Goal: Find contact information: Find contact information

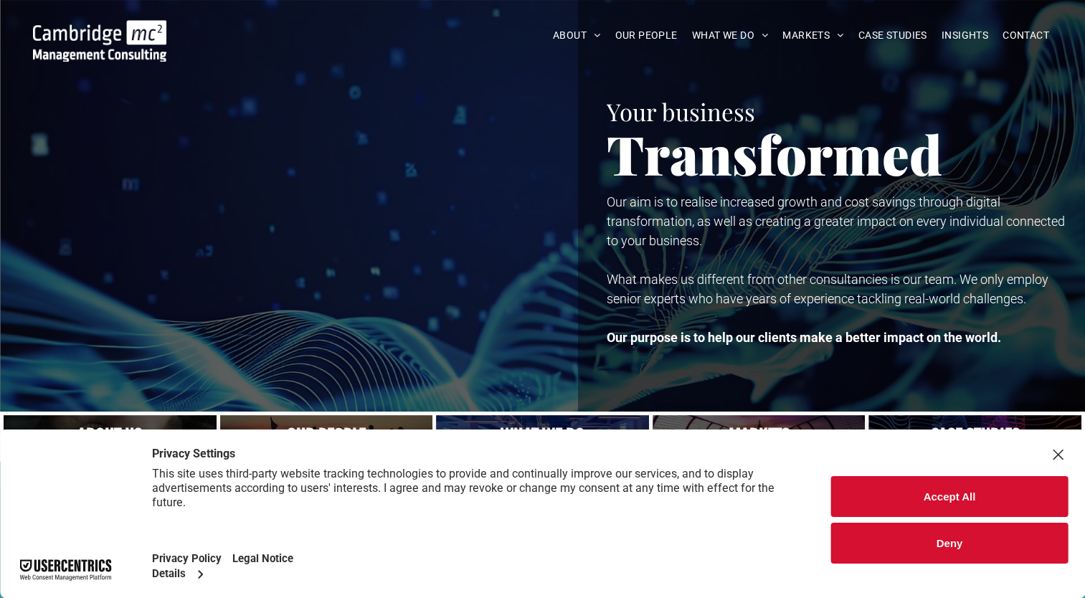
click at [953, 547] on button "Deny" at bounding box center [949, 543] width 237 height 41
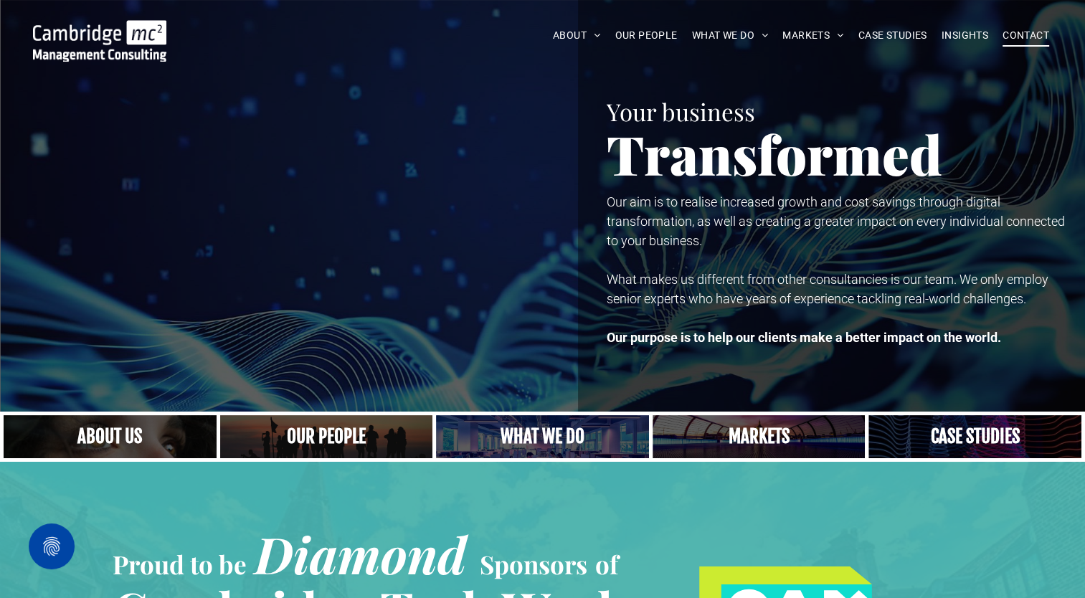
click at [1024, 33] on span "CONTACT" at bounding box center [1026, 35] width 47 height 22
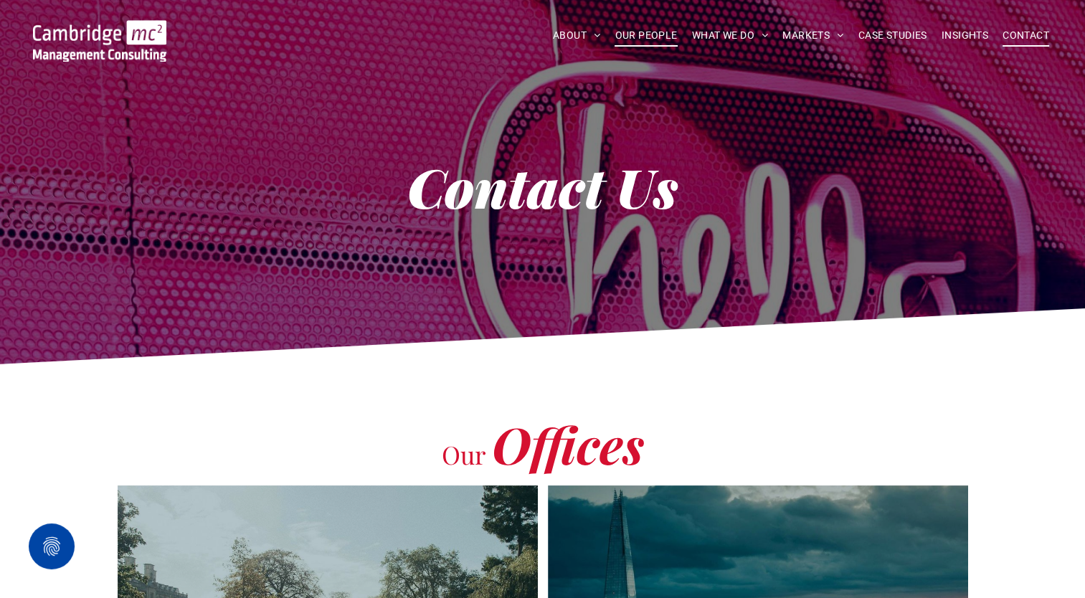
click at [656, 38] on span "OUR PEOPLE" at bounding box center [646, 35] width 62 height 22
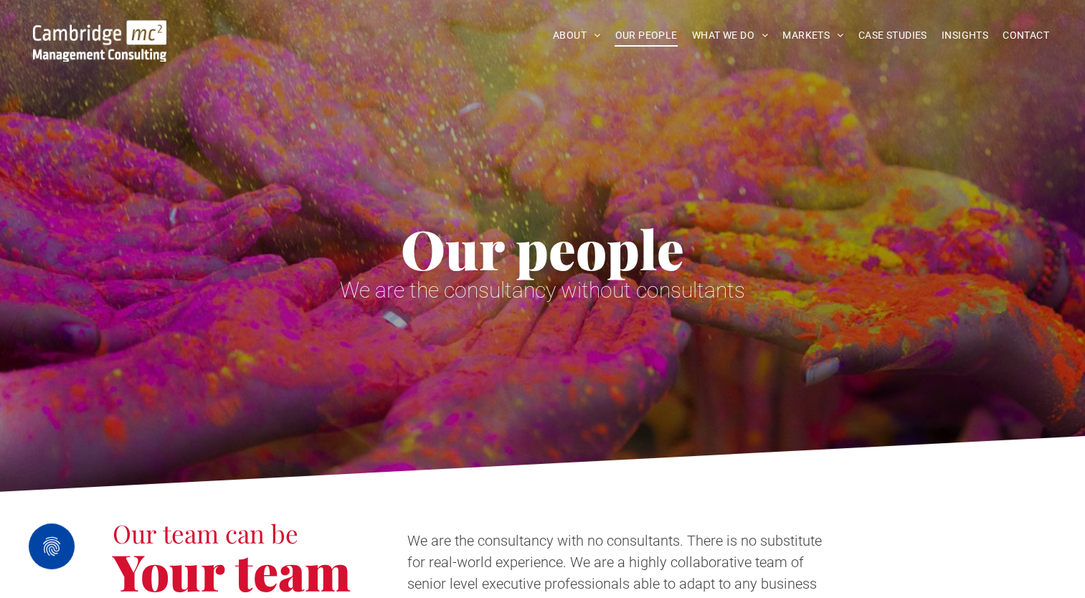
click at [884, 498] on div "Our team can be Your team We are the consultancy with no consultants. There is …" at bounding box center [542, 568] width 1085 height 153
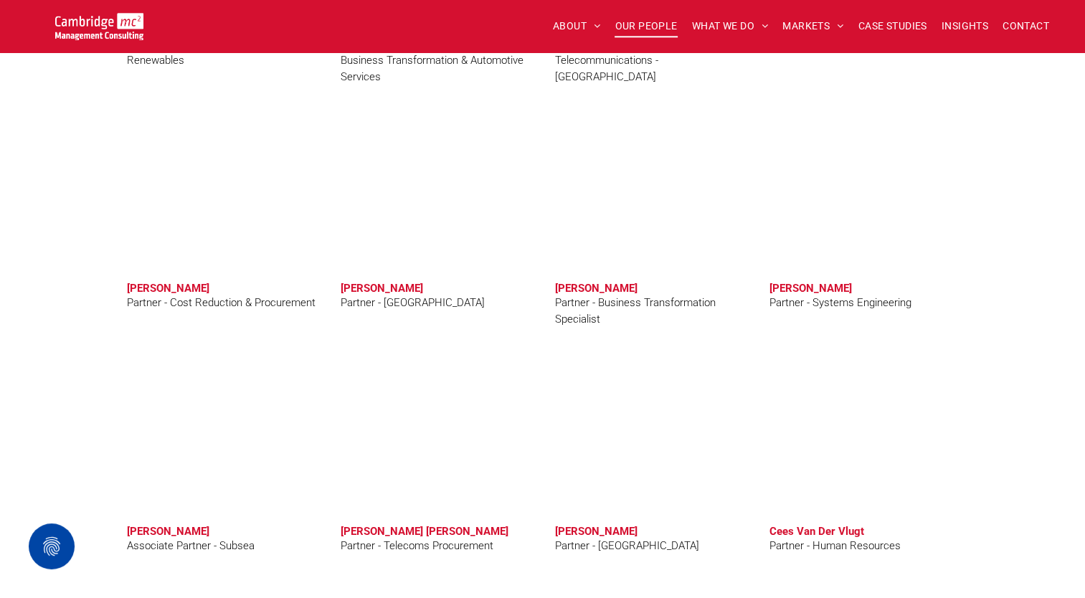
scroll to position [3464, 0]
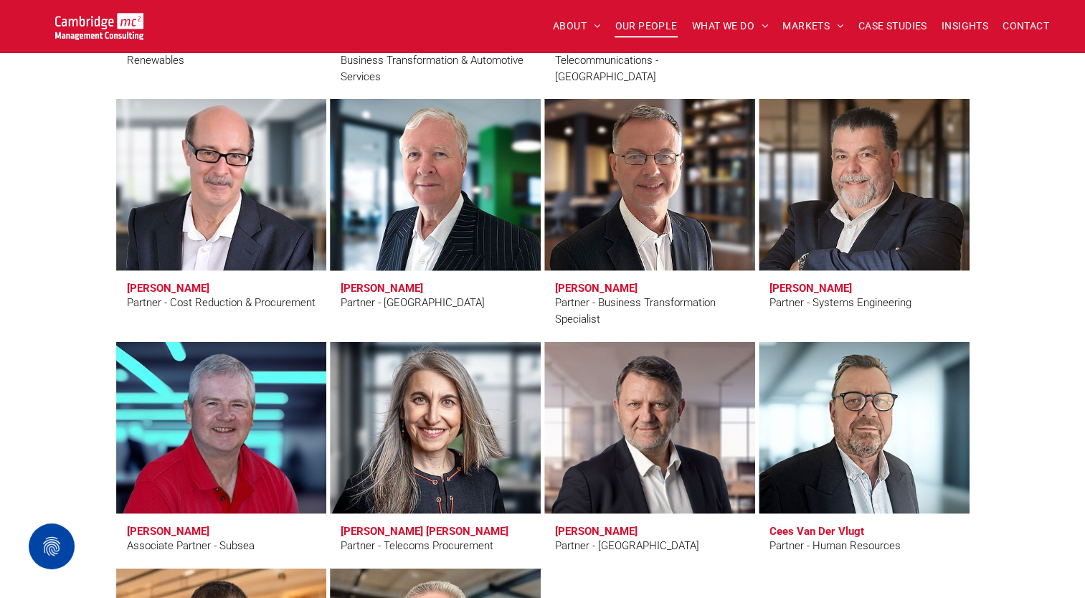
click at [389, 288] on h3 "Andrew Kinnear" at bounding box center [382, 288] width 82 height 13
click at [413, 210] on link at bounding box center [435, 185] width 223 height 182
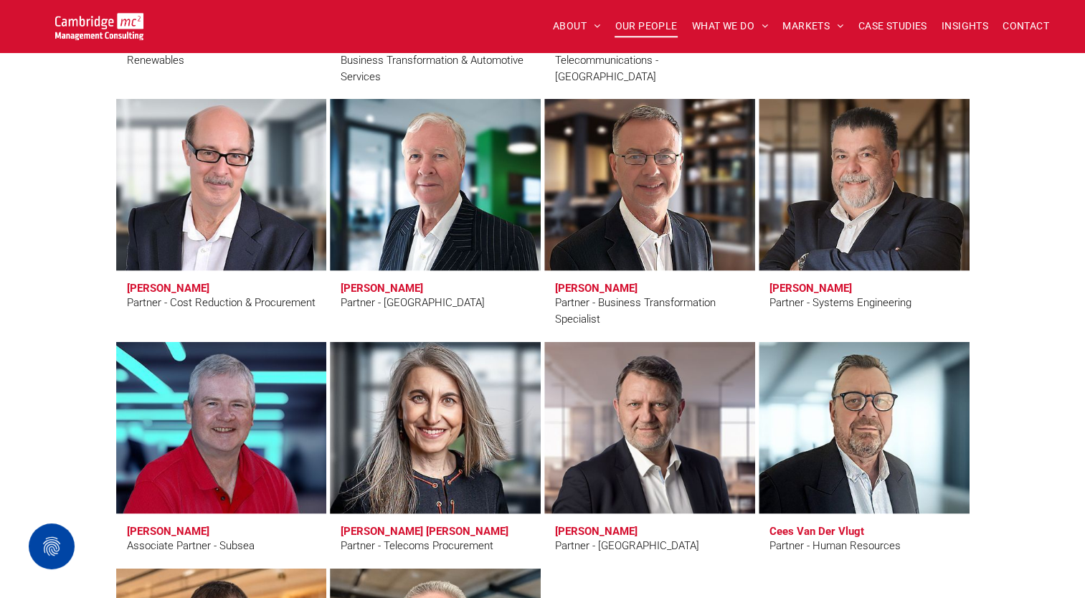
click at [432, 383] on link at bounding box center [435, 428] width 223 height 182
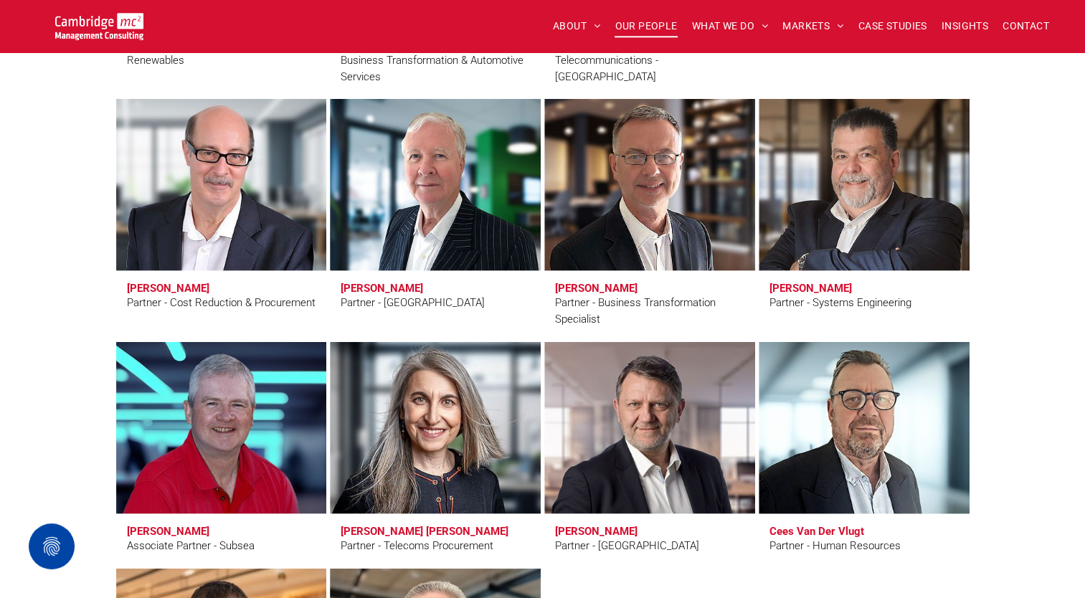
click at [857, 461] on link at bounding box center [864, 428] width 223 height 182
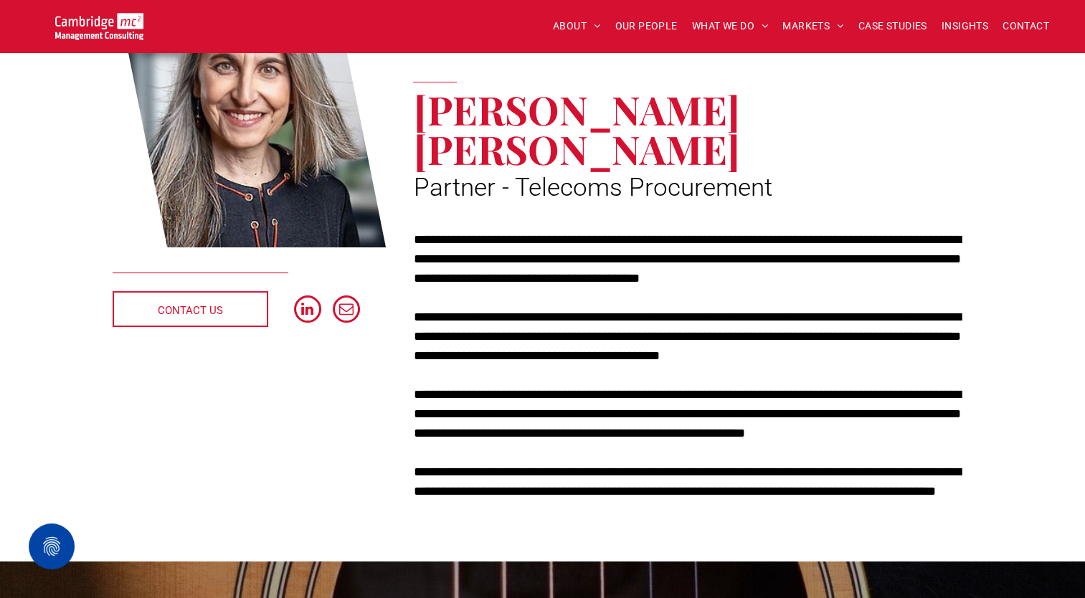
scroll to position [192, 0]
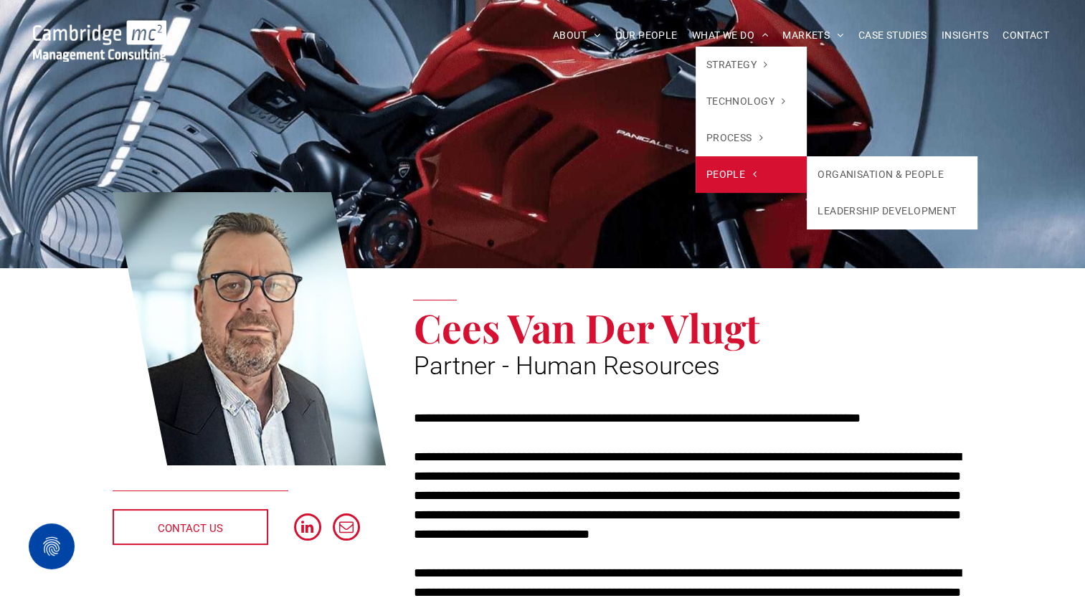
click at [725, 174] on span "PEOPLE" at bounding box center [732, 174] width 50 height 15
